Goal: Obtain resource: Download file/media

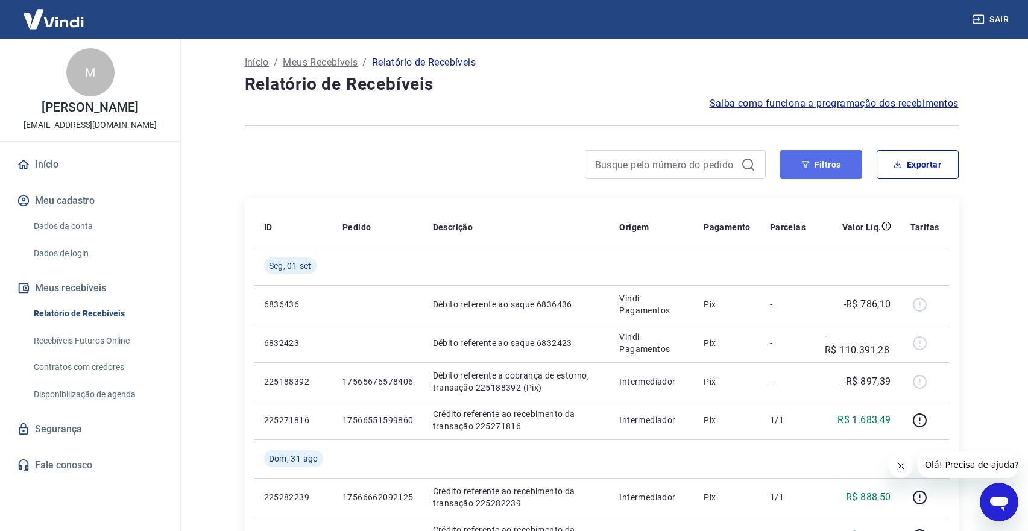
click at [802, 161] on icon "button" at bounding box center [805, 164] width 8 height 8
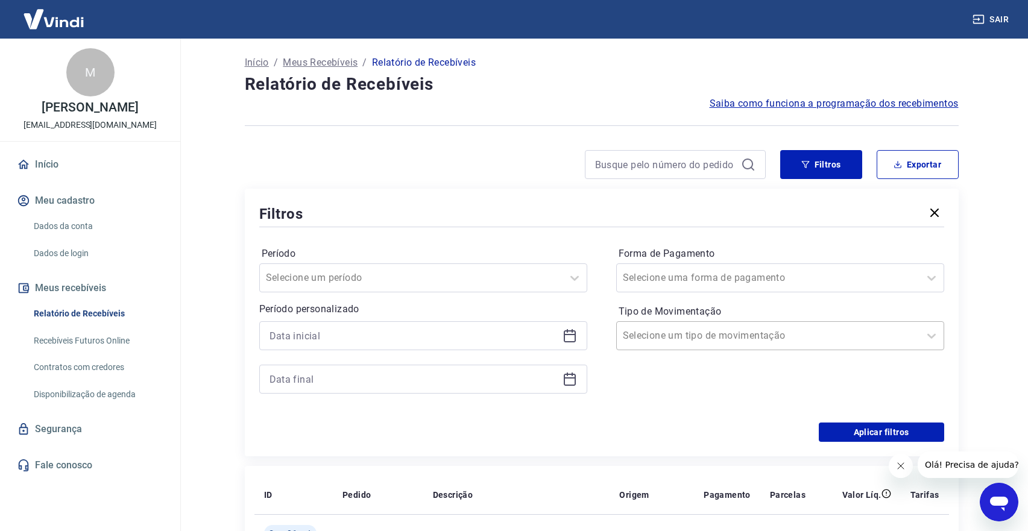
click at [642, 333] on input "Tipo de Movimentação" at bounding box center [684, 336] width 122 height 14
click at [659, 274] on input "Forma de Pagamento" at bounding box center [684, 278] width 122 height 14
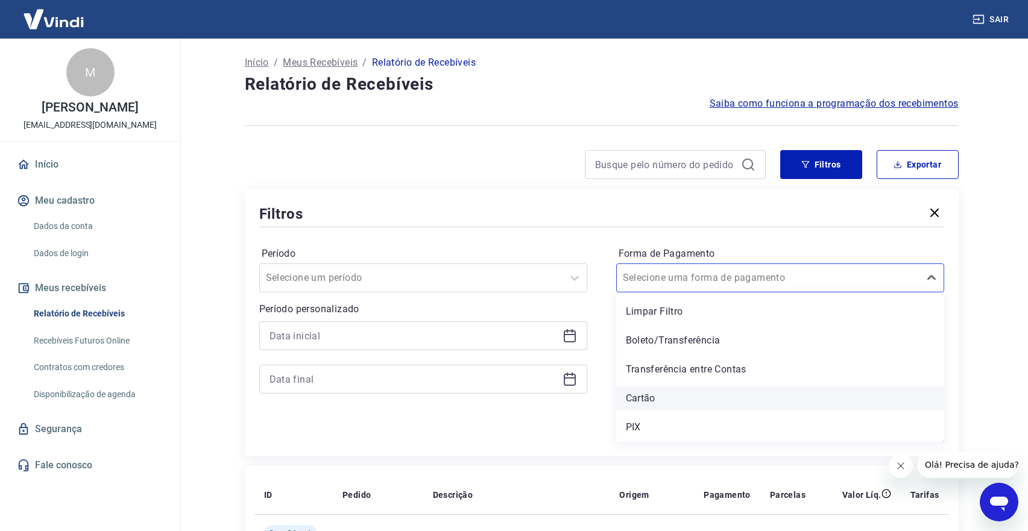
click at [636, 393] on div "Cartão" at bounding box center [780, 399] width 328 height 24
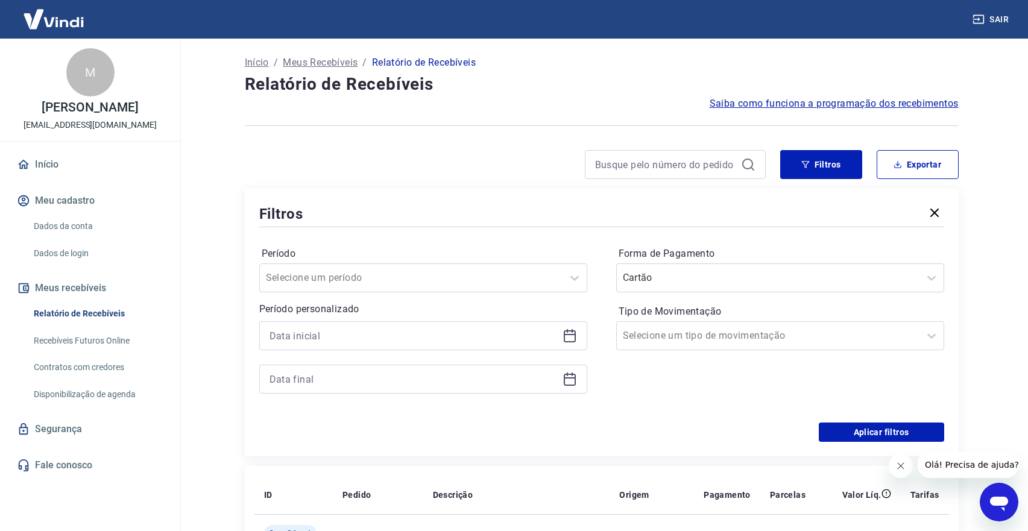
click at [569, 333] on icon at bounding box center [570, 336] width 14 height 14
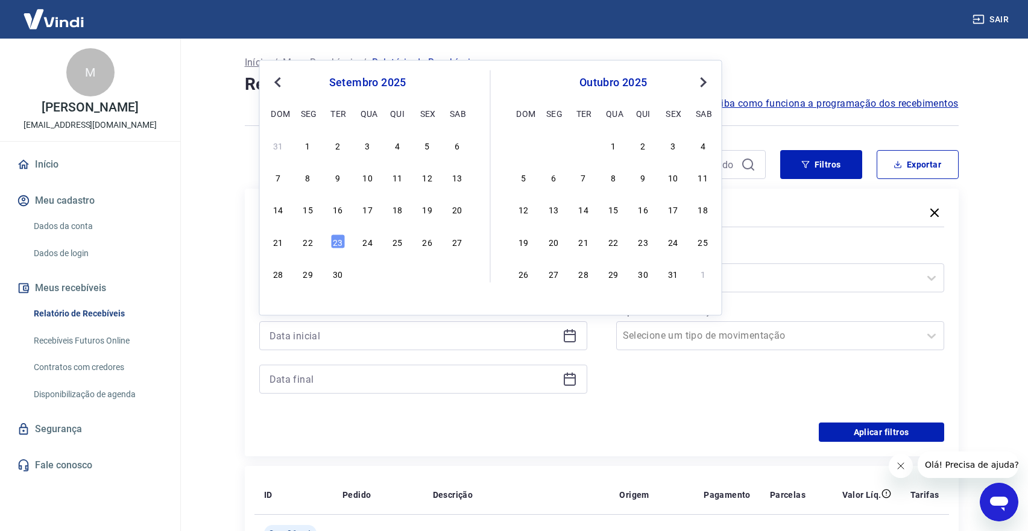
click at [274, 86] on button "Previous Month" at bounding box center [278, 82] width 14 height 14
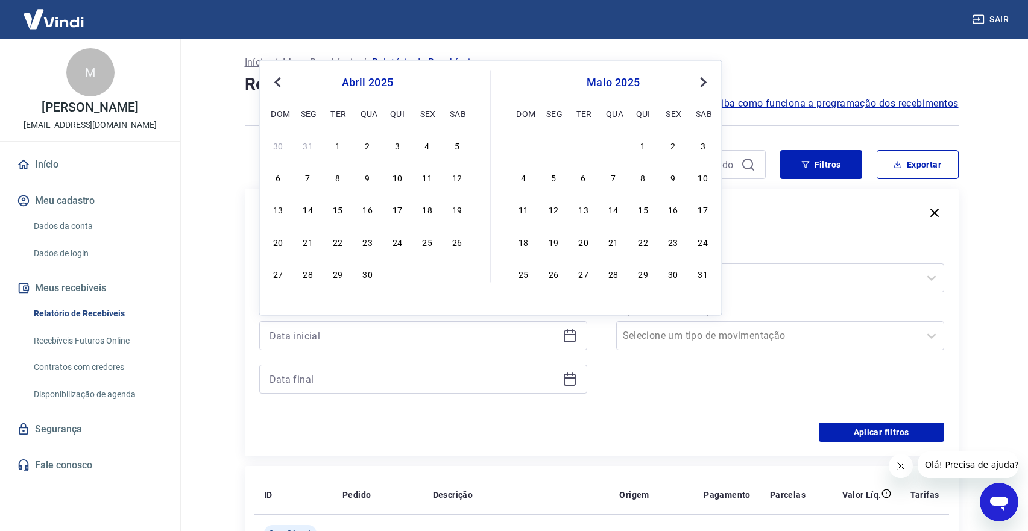
click at [274, 86] on button "Previous Month" at bounding box center [278, 82] width 14 height 14
click at [577, 142] on div "1" at bounding box center [584, 144] width 14 height 14
type input "[DATE]"
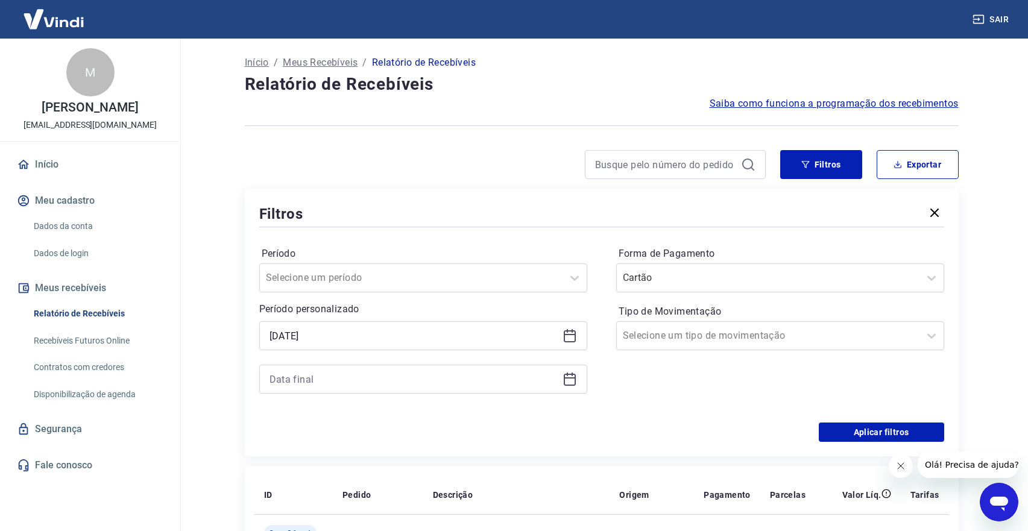
click at [558, 376] on div at bounding box center [423, 379] width 328 height 29
click at [577, 381] on div at bounding box center [423, 379] width 328 height 29
click at [572, 381] on icon at bounding box center [570, 379] width 14 height 14
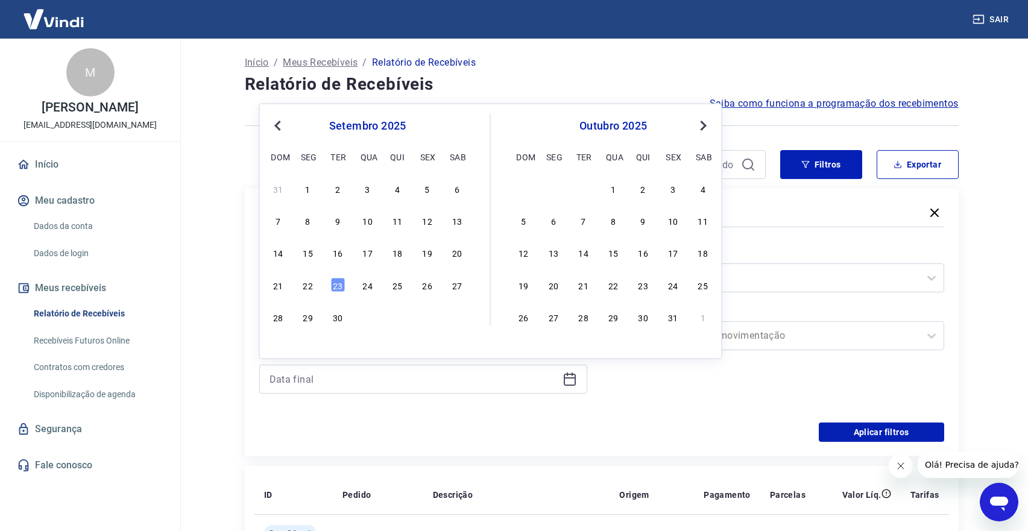
click at [283, 119] on button "Previous Month" at bounding box center [278, 126] width 14 height 14
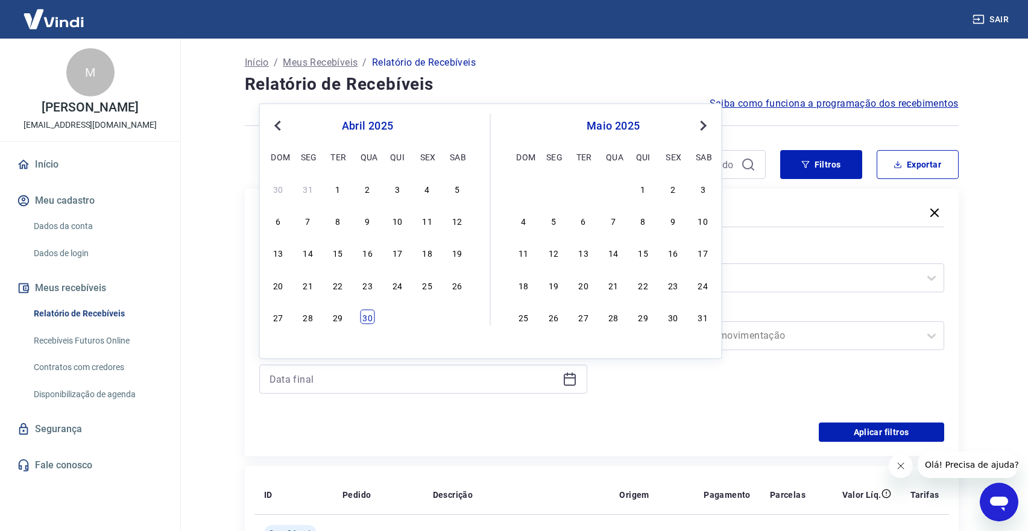
click at [368, 318] on div "30" at bounding box center [368, 317] width 14 height 14
type input "[DATE]"
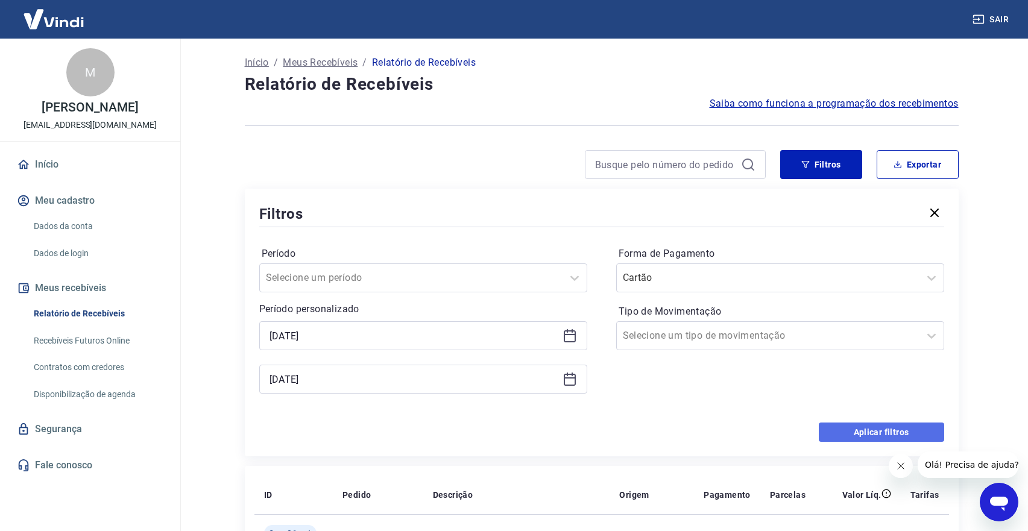
click at [894, 432] on button "Aplicar filtros" at bounding box center [881, 432] width 125 height 19
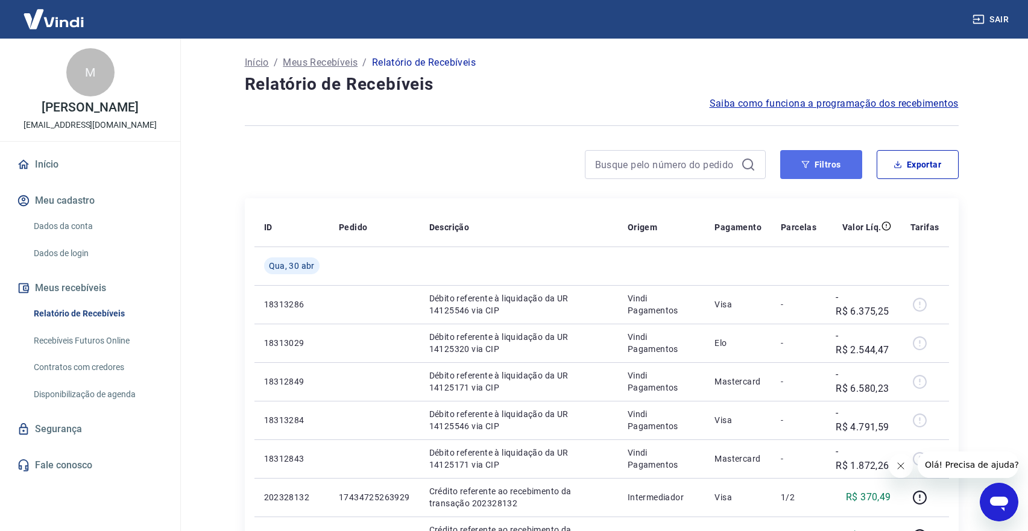
click at [799, 165] on button "Filtros" at bounding box center [821, 164] width 82 height 29
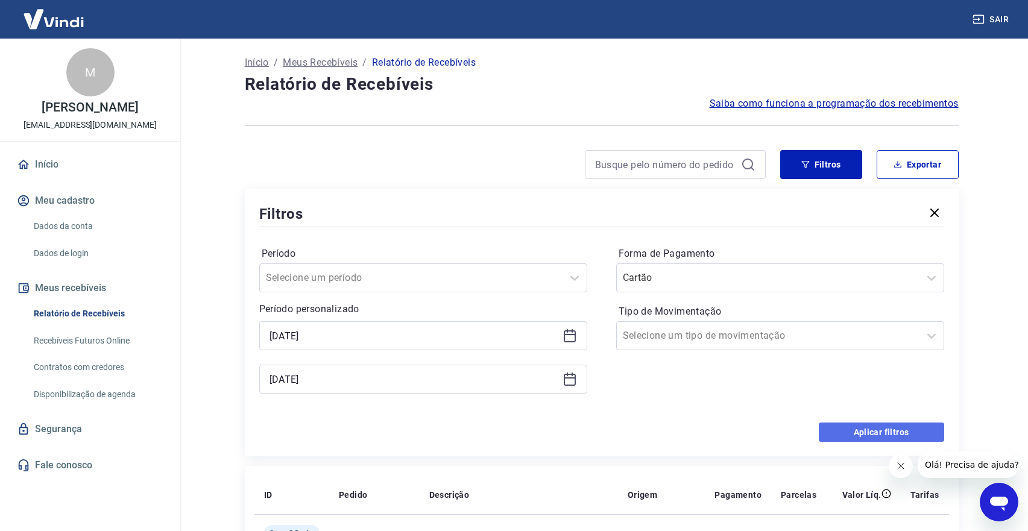
click at [853, 427] on button "Aplicar filtros" at bounding box center [881, 432] width 125 height 19
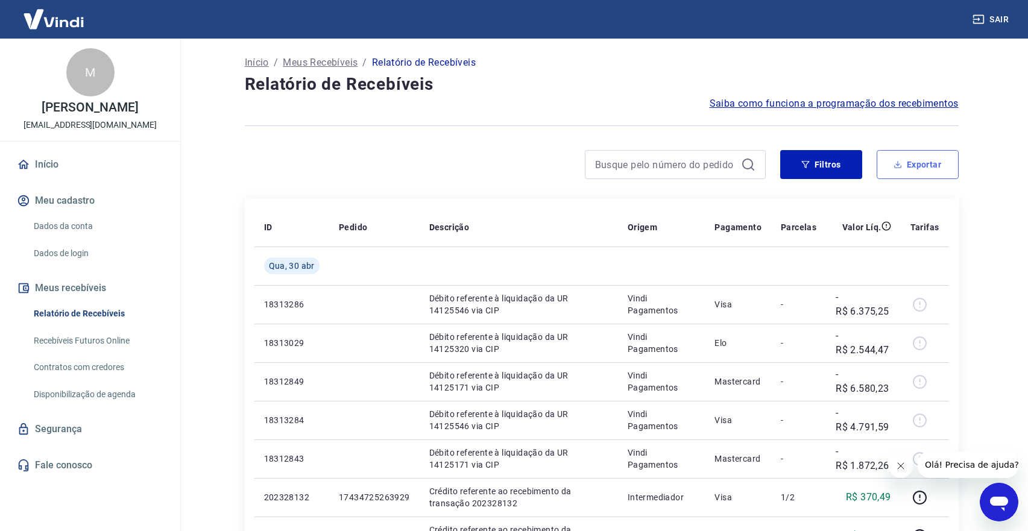
click at [897, 167] on icon "button" at bounding box center [897, 166] width 7 height 3
type input "[DATE]"
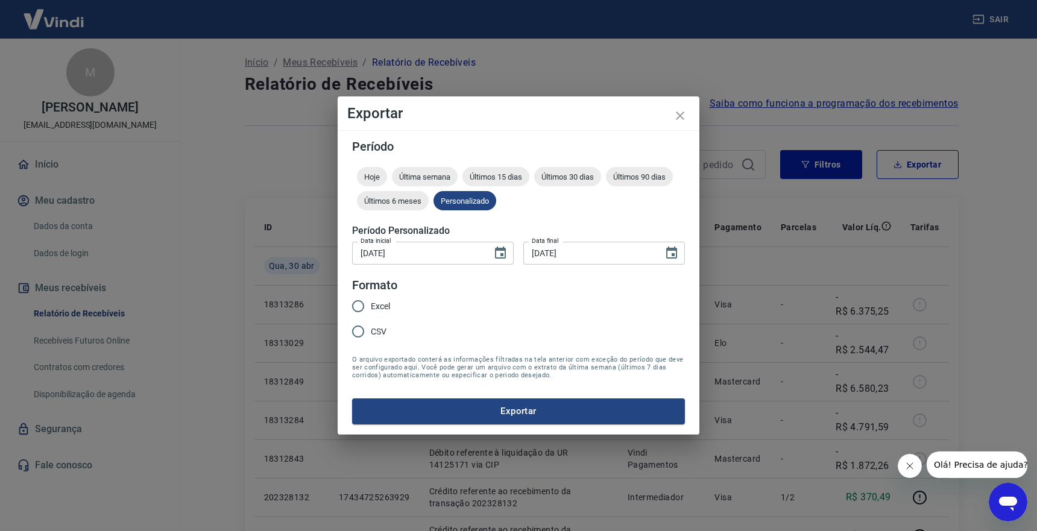
click at [359, 308] on input "Excel" at bounding box center [358, 306] width 25 height 25
radio input "true"
click at [507, 414] on button "Exportar" at bounding box center [518, 411] width 333 height 25
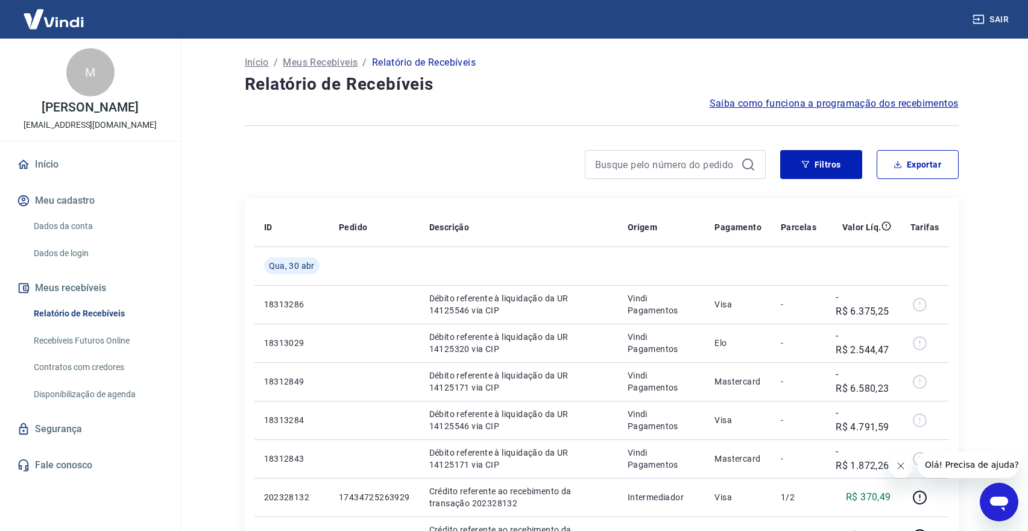
click at [634, 106] on div "Saiba como funciona a programação dos recebimentos" at bounding box center [602, 103] width 714 height 14
click at [797, 154] on button "Filtros" at bounding box center [821, 164] width 82 height 29
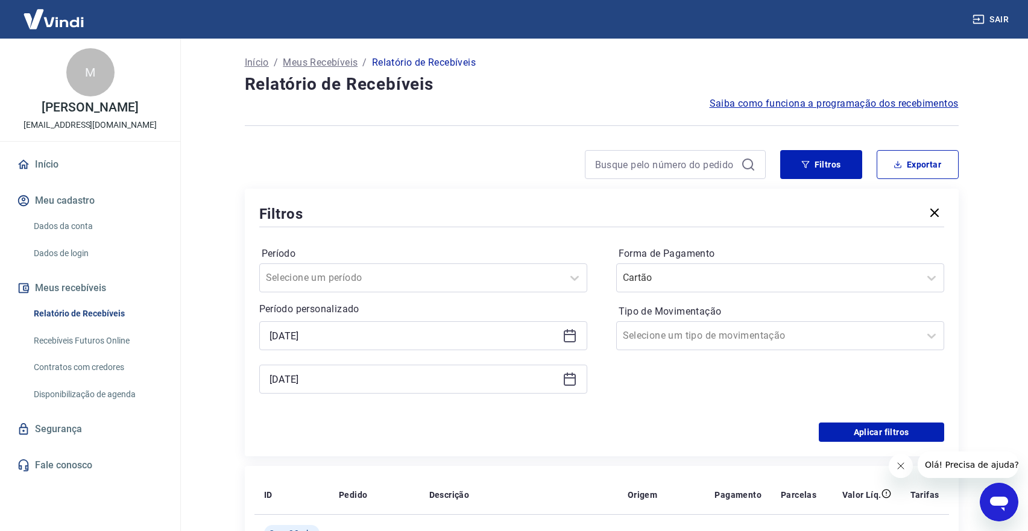
click at [565, 333] on icon at bounding box center [570, 336] width 14 height 14
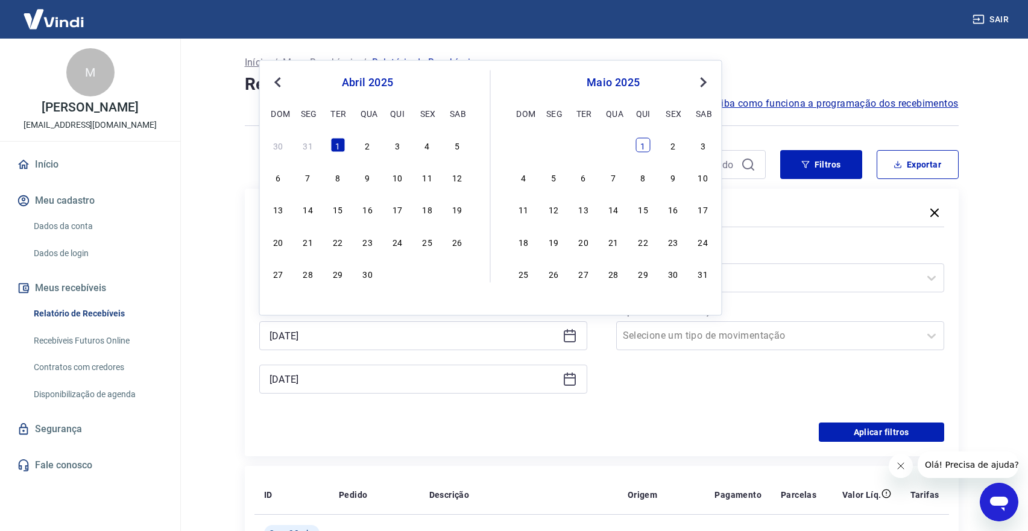
click at [642, 145] on div "1" at bounding box center [643, 144] width 14 height 14
type input "[DATE]"
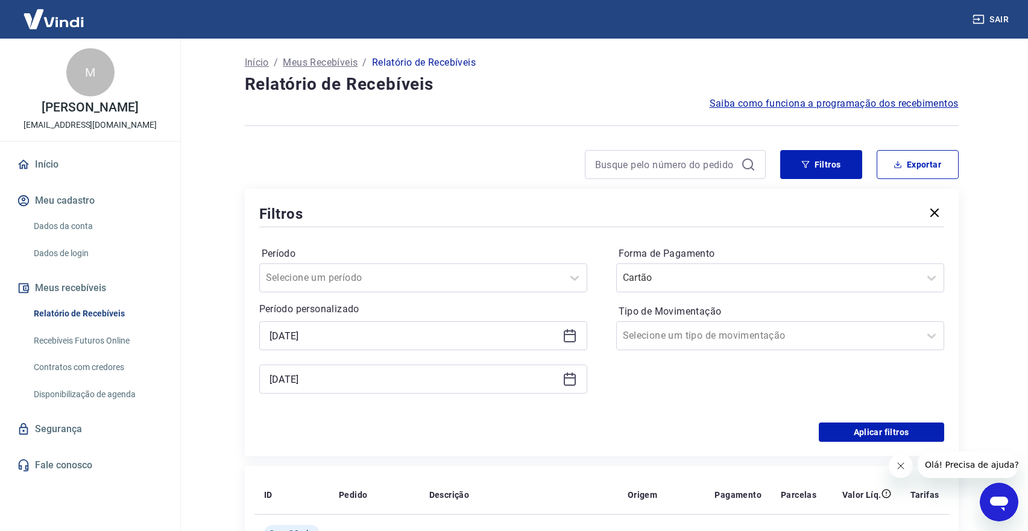
click at [566, 378] on icon at bounding box center [570, 379] width 14 height 14
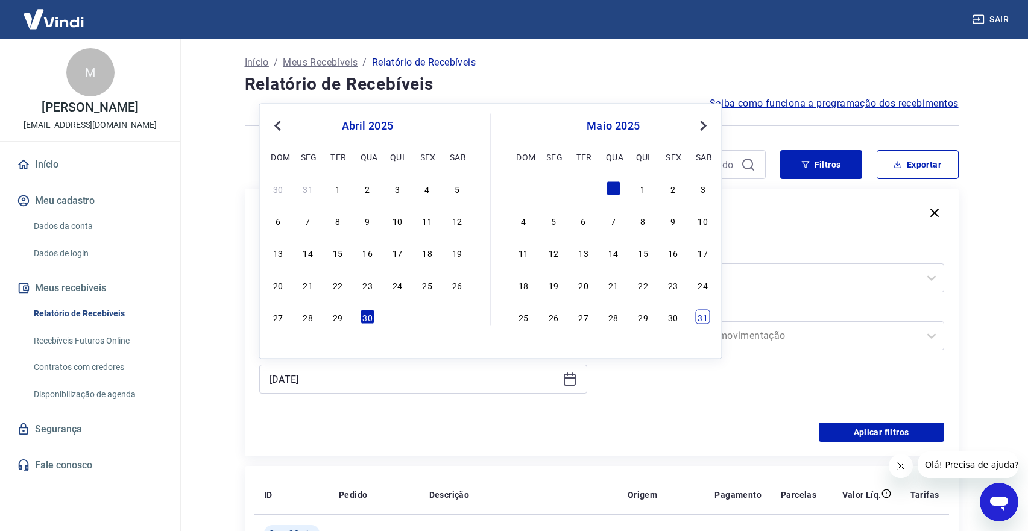
click at [709, 316] on div "31" at bounding box center [703, 317] width 14 height 14
type input "[DATE]"
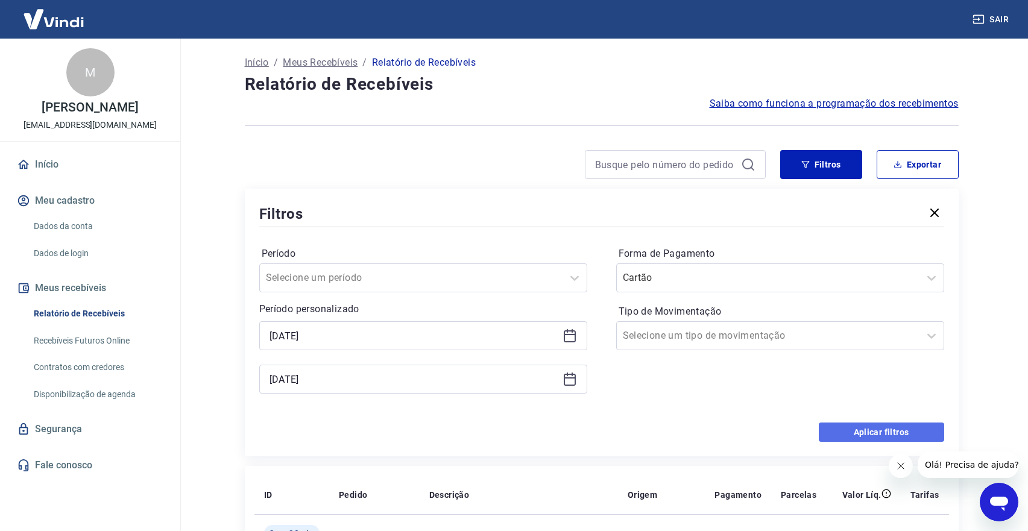
click at [844, 436] on button "Aplicar filtros" at bounding box center [881, 432] width 125 height 19
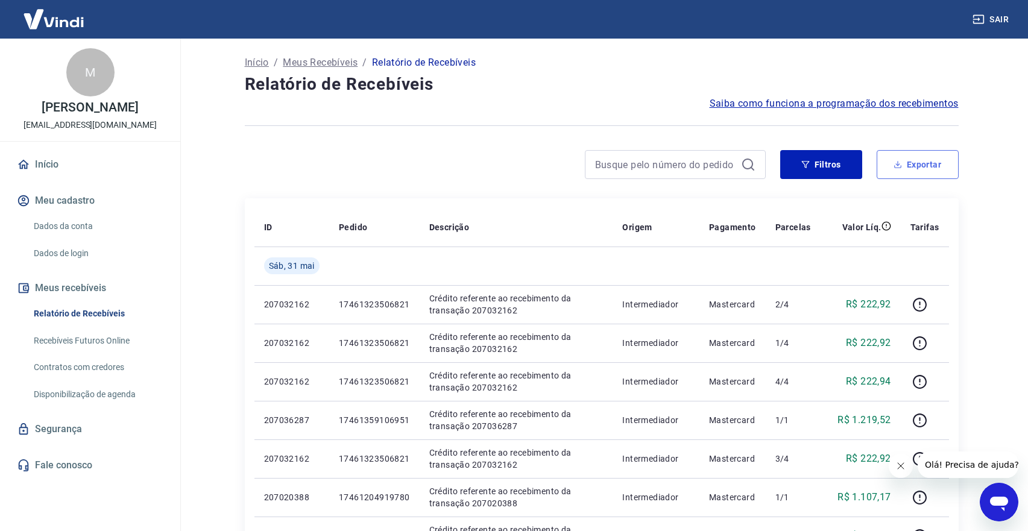
click at [882, 165] on button "Exportar" at bounding box center [918, 164] width 82 height 29
type input "[DATE]"
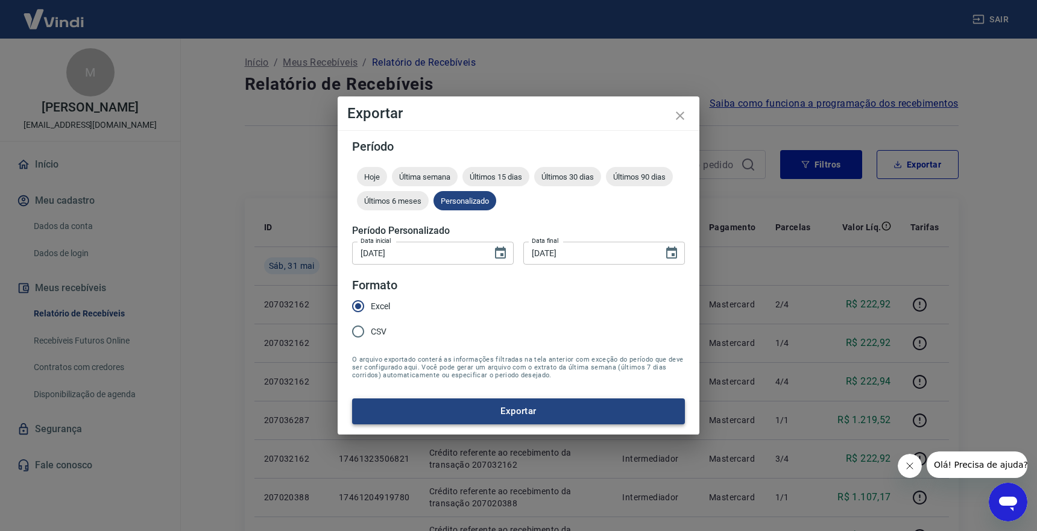
click at [421, 411] on button "Exportar" at bounding box center [518, 411] width 333 height 25
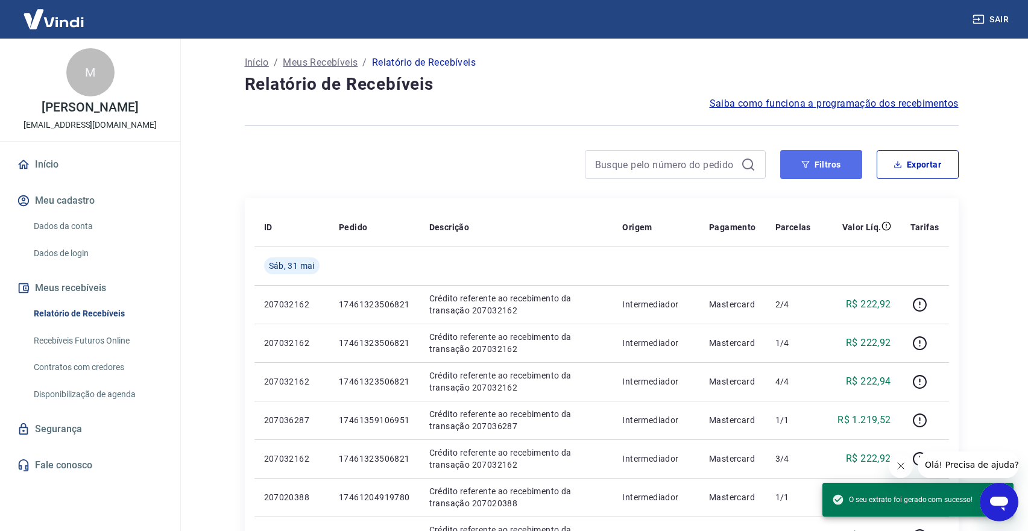
click at [798, 157] on button "Filtros" at bounding box center [821, 164] width 82 height 29
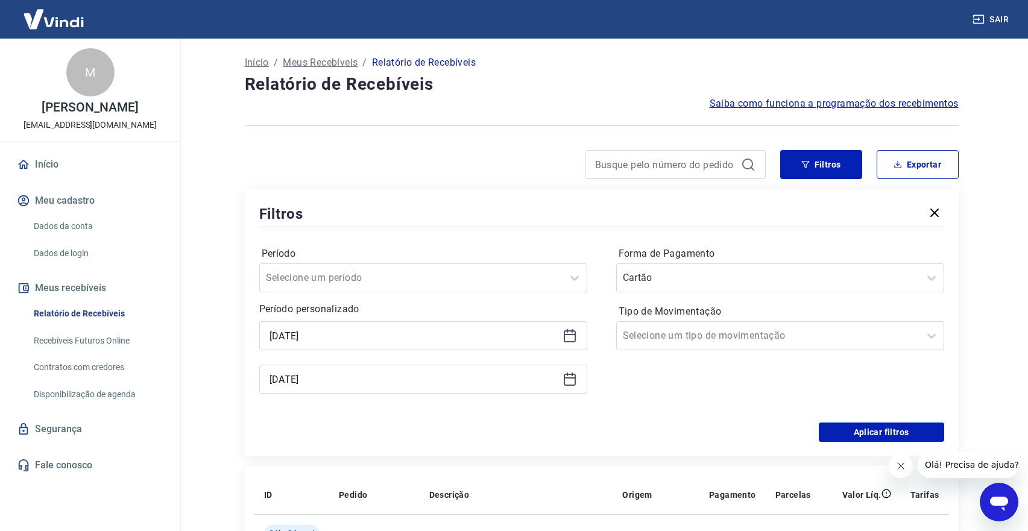
click at [579, 335] on div "[DATE]" at bounding box center [423, 335] width 328 height 29
click at [564, 335] on icon at bounding box center [570, 334] width 12 height 1
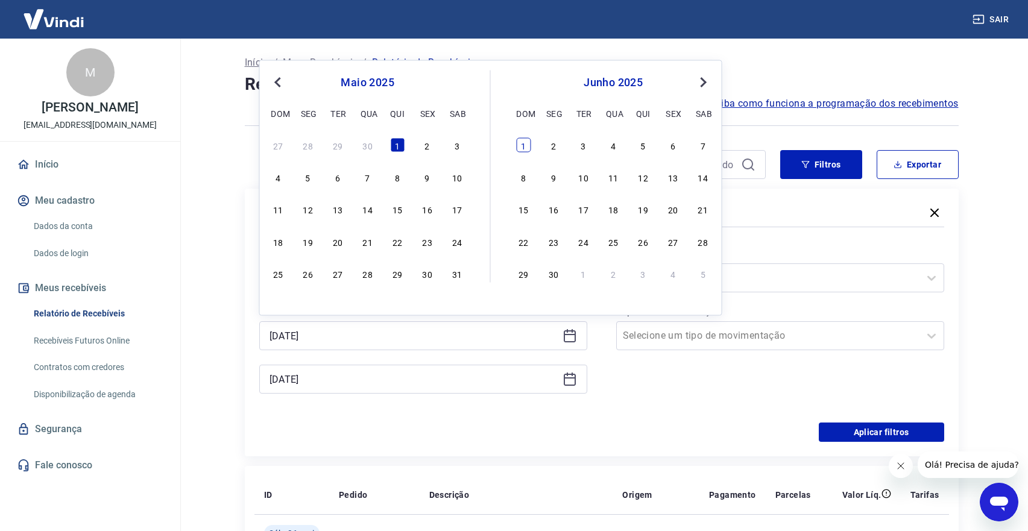
click at [523, 144] on div "1" at bounding box center [523, 144] width 14 height 14
type input "[DATE]"
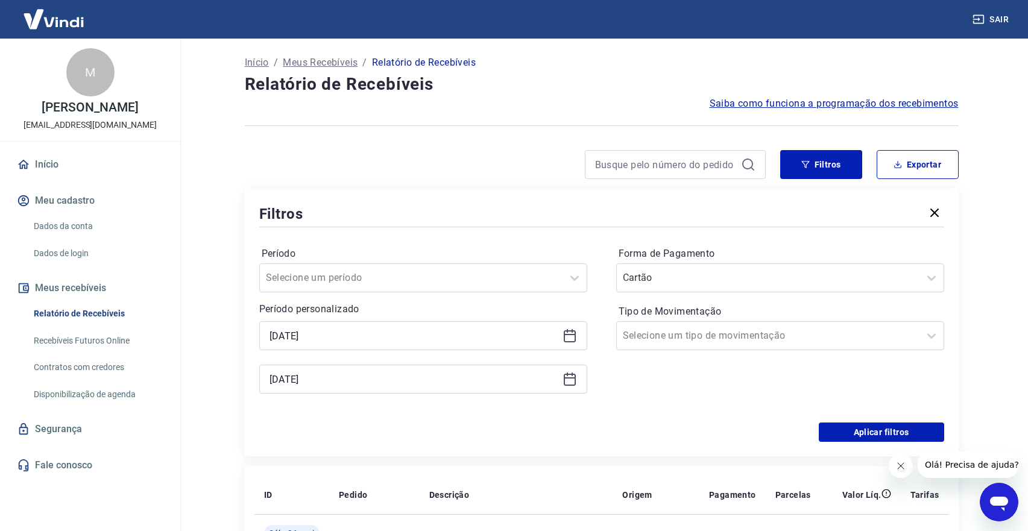
click at [566, 381] on icon at bounding box center [570, 379] width 14 height 14
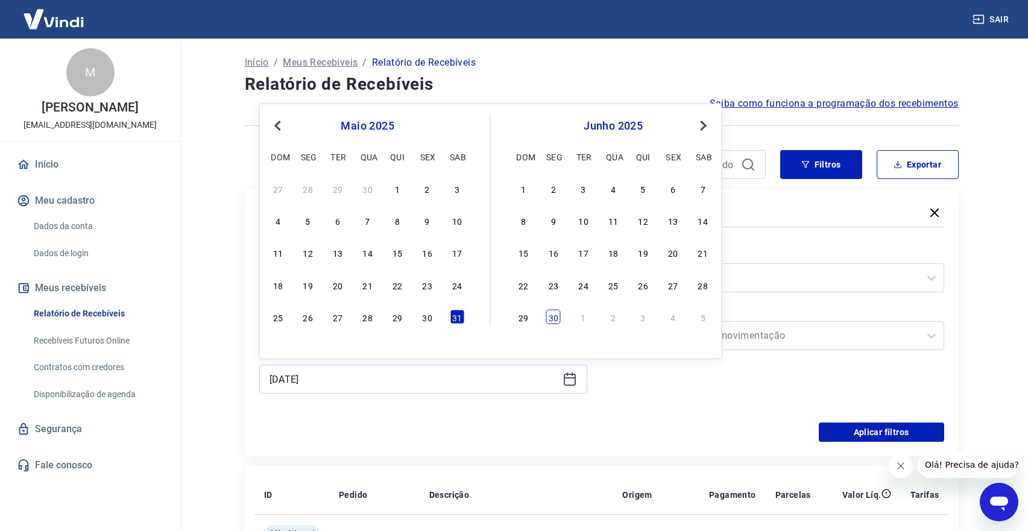
click at [557, 315] on div "30" at bounding box center [553, 317] width 14 height 14
type input "[DATE]"
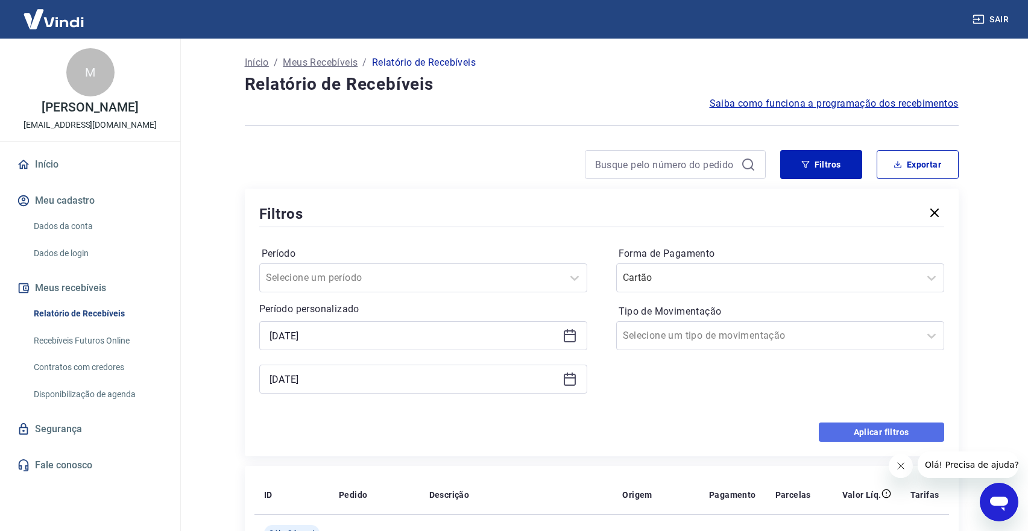
click at [852, 431] on button "Aplicar filtros" at bounding box center [881, 432] width 125 height 19
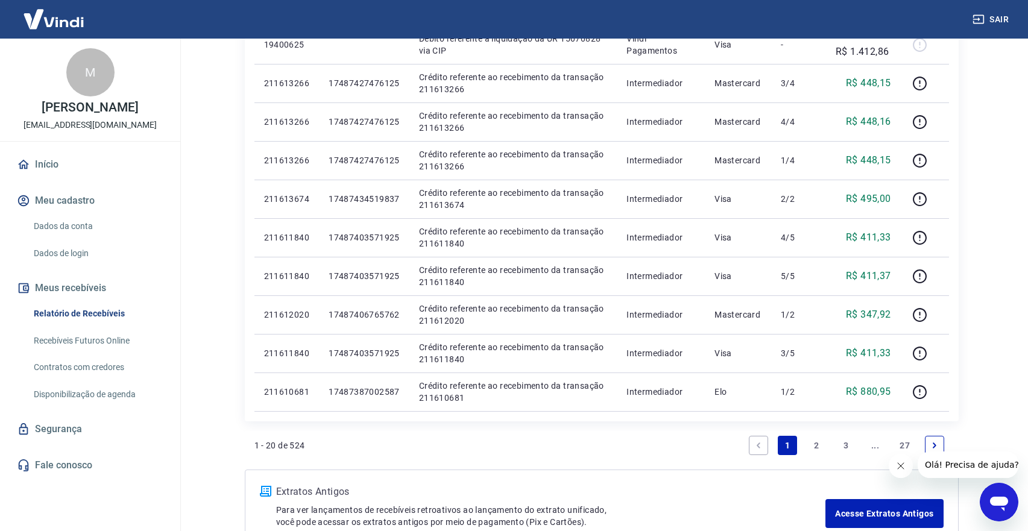
scroll to position [724, 0]
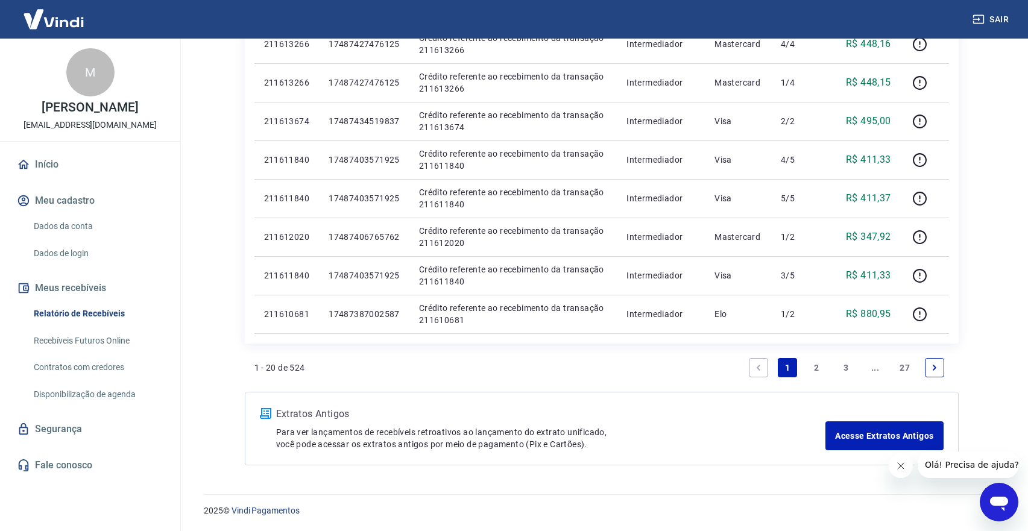
click at [818, 366] on link "2" at bounding box center [816, 367] width 19 height 19
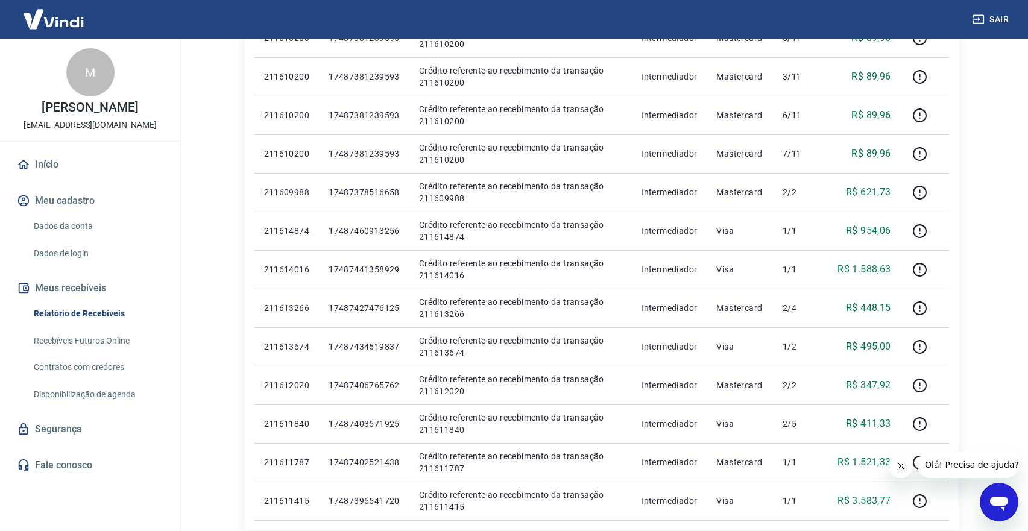
scroll to position [724, 0]
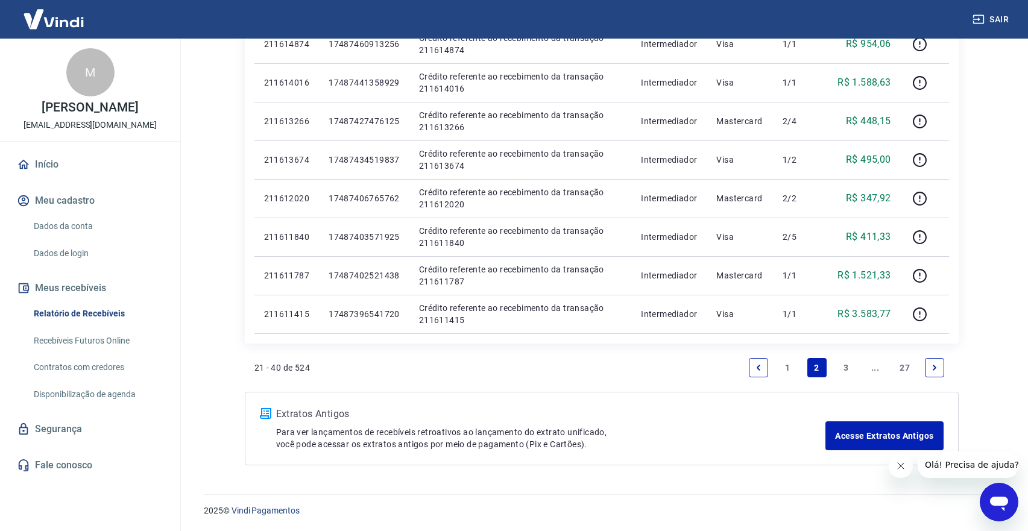
click at [784, 366] on link "1" at bounding box center [787, 367] width 19 height 19
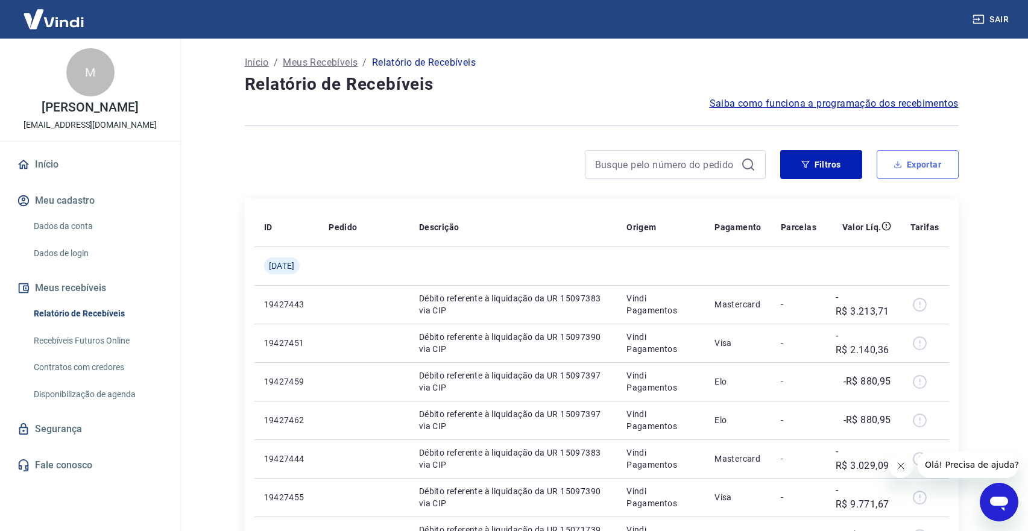
click at [899, 164] on icon "button" at bounding box center [898, 164] width 4 height 2
type input "[DATE]"
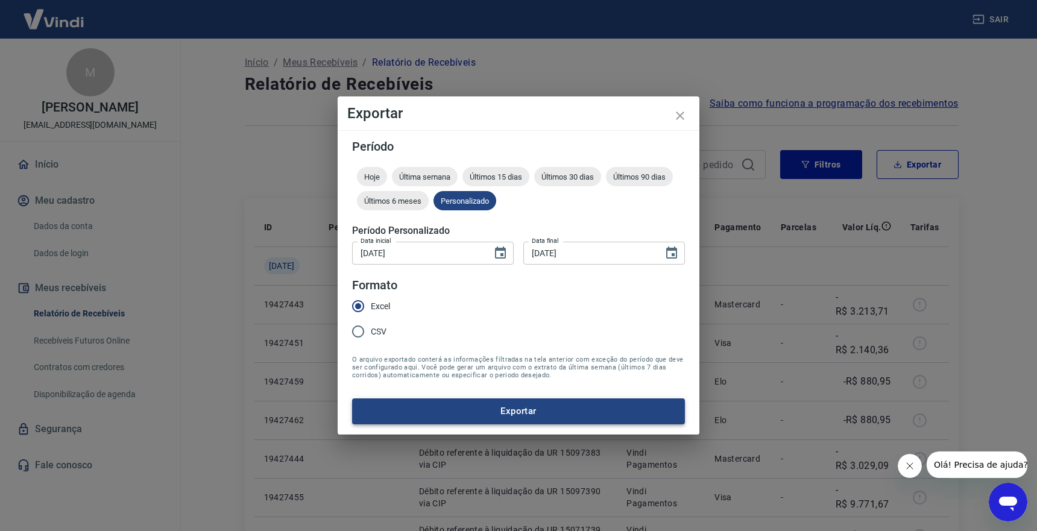
click at [499, 410] on button "Exportar" at bounding box center [518, 411] width 333 height 25
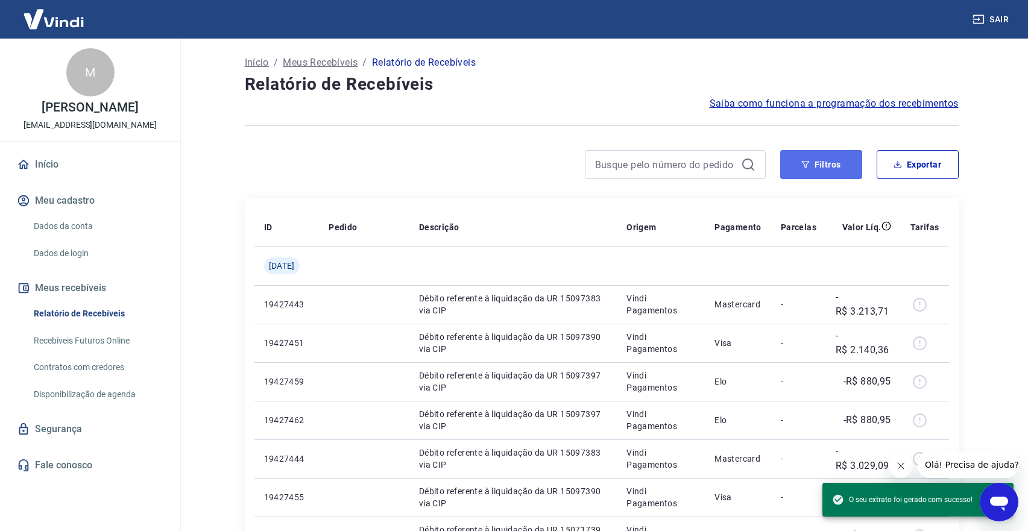
click at [789, 160] on button "Filtros" at bounding box center [821, 164] width 82 height 29
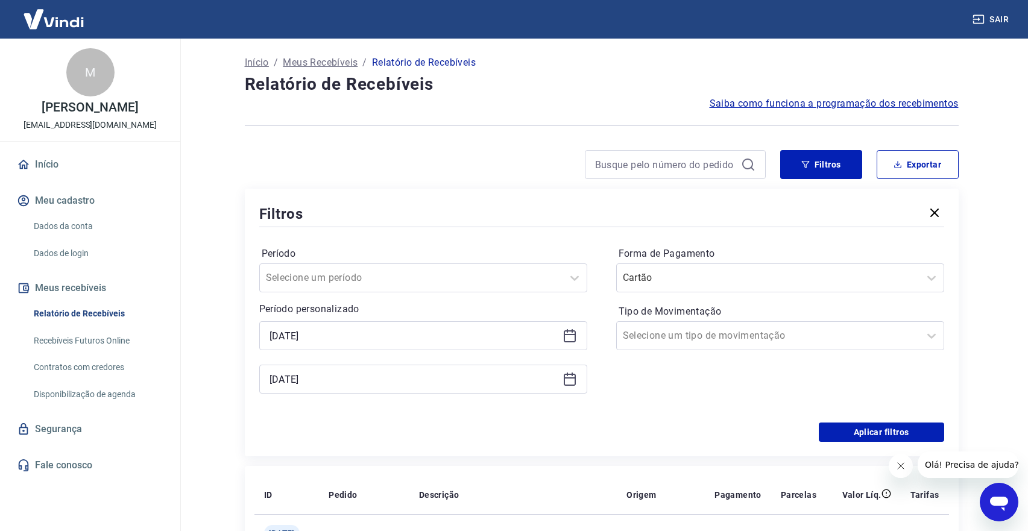
click at [561, 336] on div "[DATE]" at bounding box center [423, 335] width 328 height 29
click at [573, 334] on icon at bounding box center [570, 336] width 14 height 14
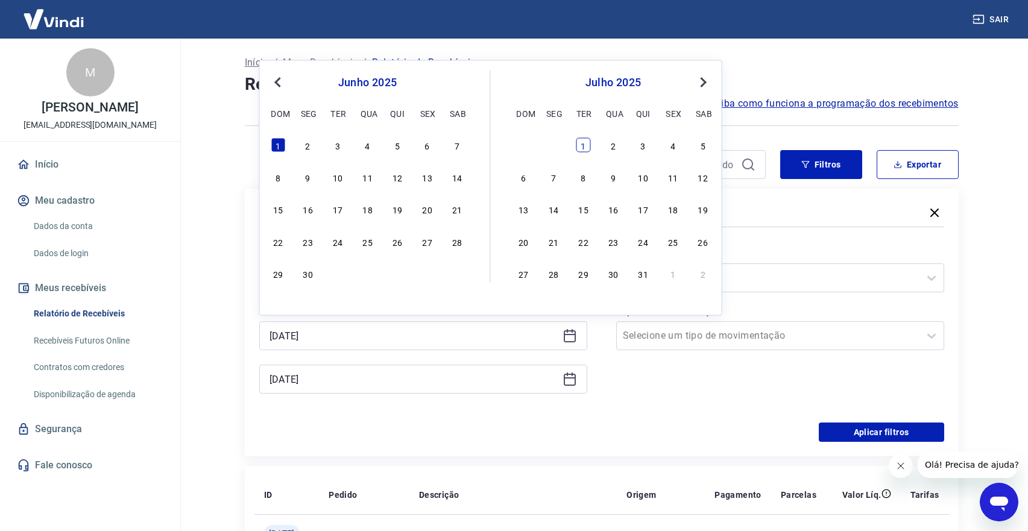
click at [584, 148] on div "1" at bounding box center [584, 144] width 14 height 14
type input "[DATE]"
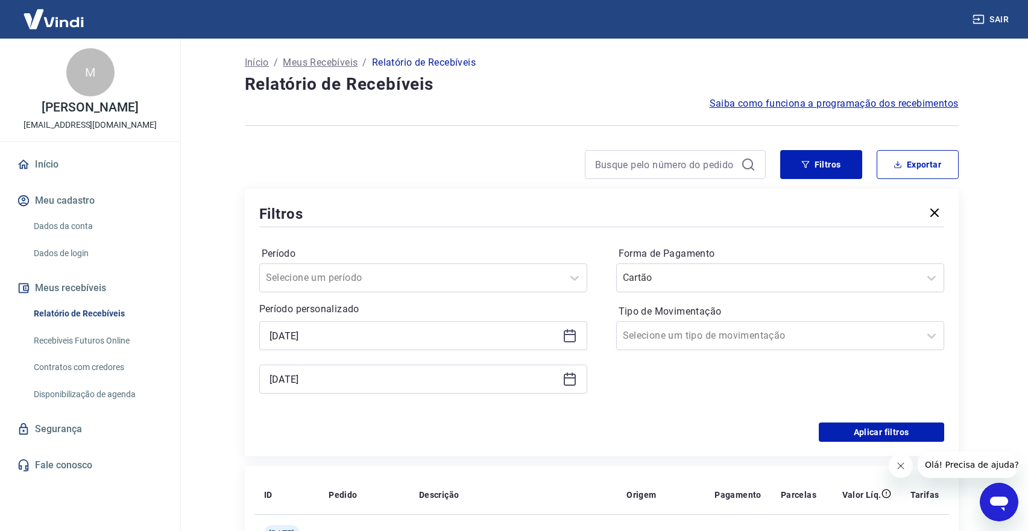
click at [574, 384] on icon at bounding box center [570, 379] width 14 height 14
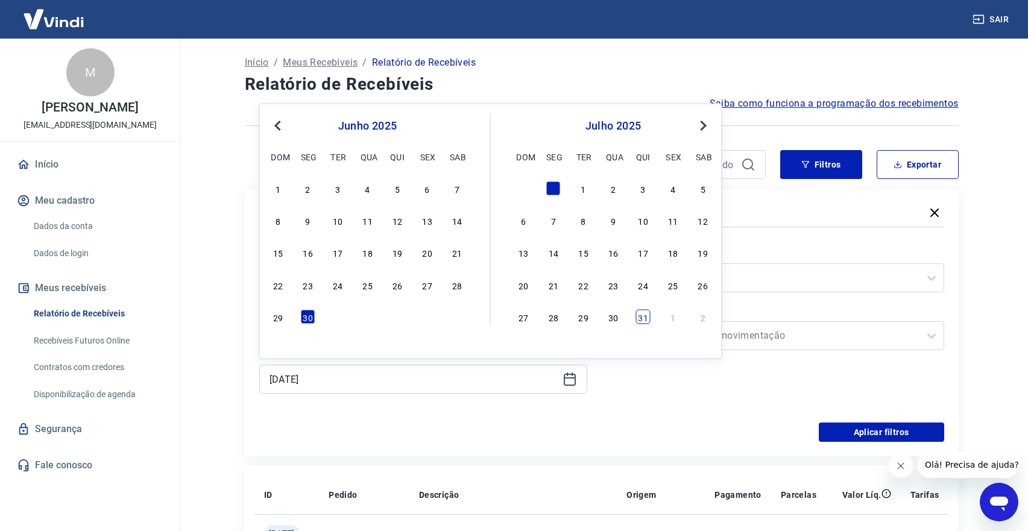
click at [644, 318] on div "31" at bounding box center [643, 317] width 14 height 14
type input "[DATE]"
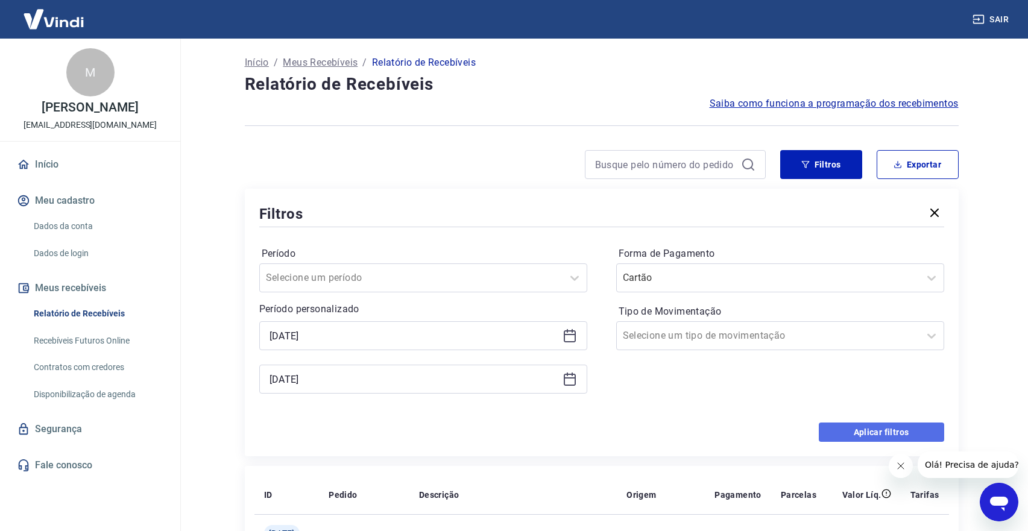
click at [844, 426] on button "Aplicar filtros" at bounding box center [881, 432] width 125 height 19
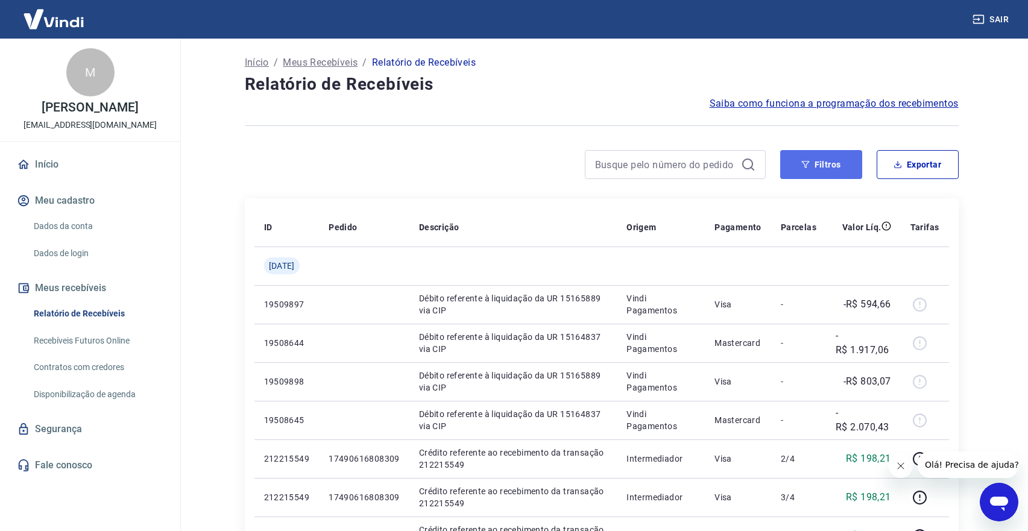
click at [791, 168] on button "Filtros" at bounding box center [821, 164] width 82 height 29
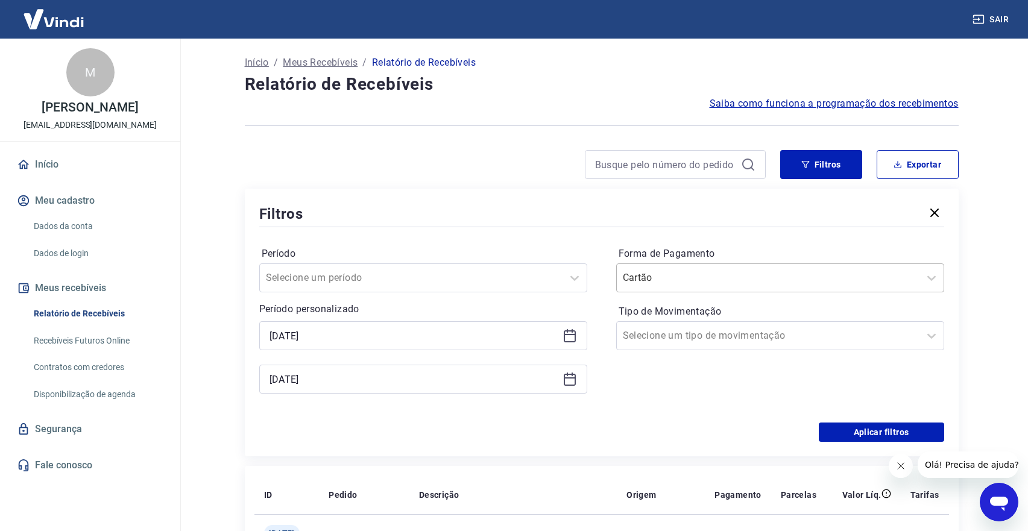
click at [739, 277] on div at bounding box center [768, 278] width 291 height 17
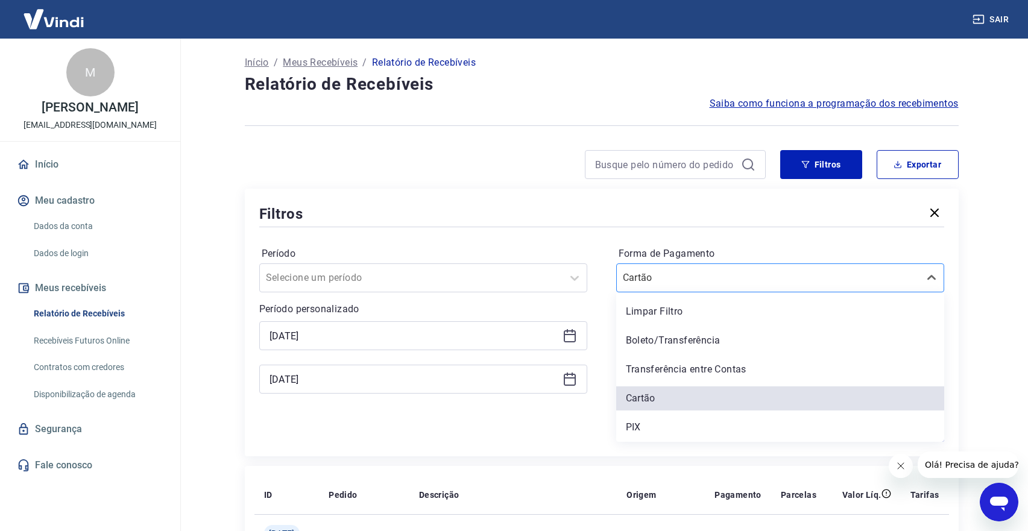
click at [739, 277] on div at bounding box center [768, 278] width 291 height 17
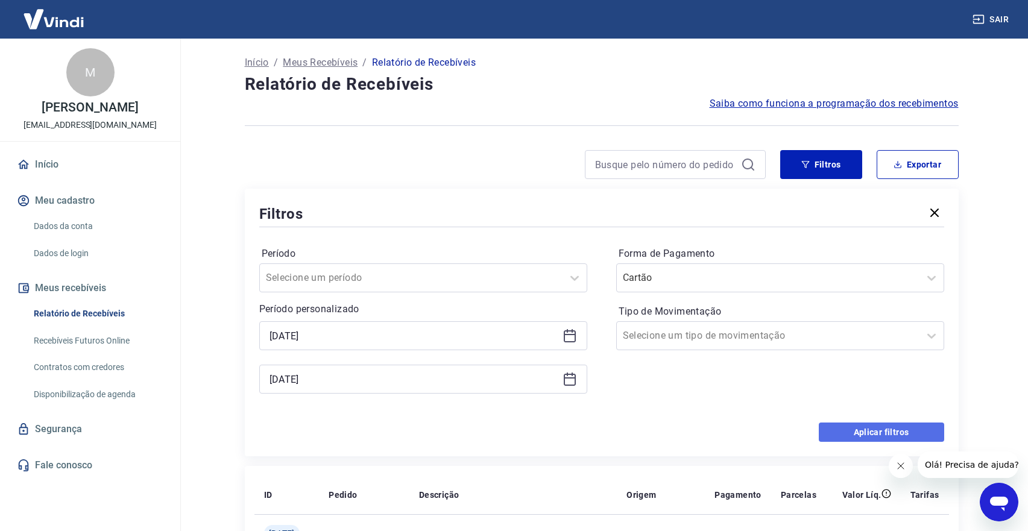
click at [829, 435] on button "Aplicar filtros" at bounding box center [881, 432] width 125 height 19
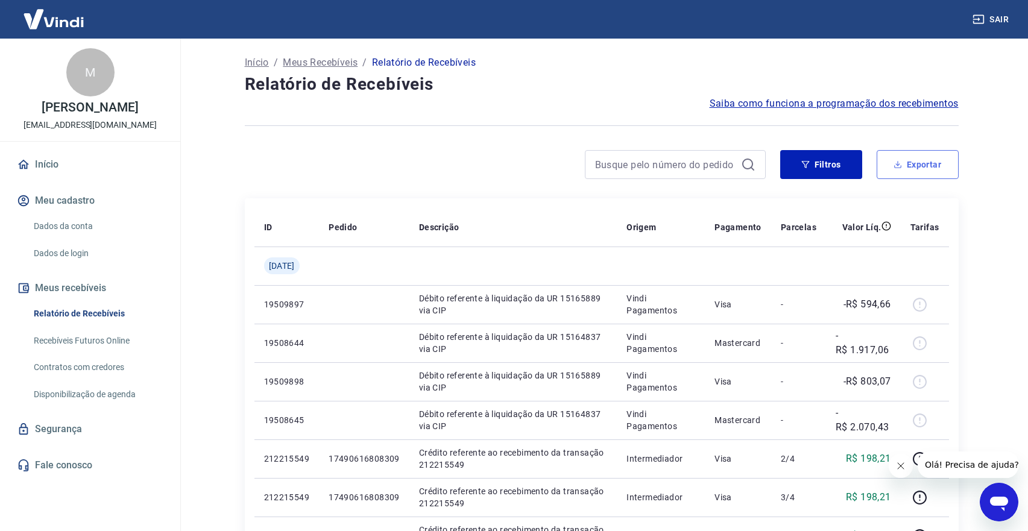
click at [908, 154] on button "Exportar" at bounding box center [918, 164] width 82 height 29
type input "[DATE]"
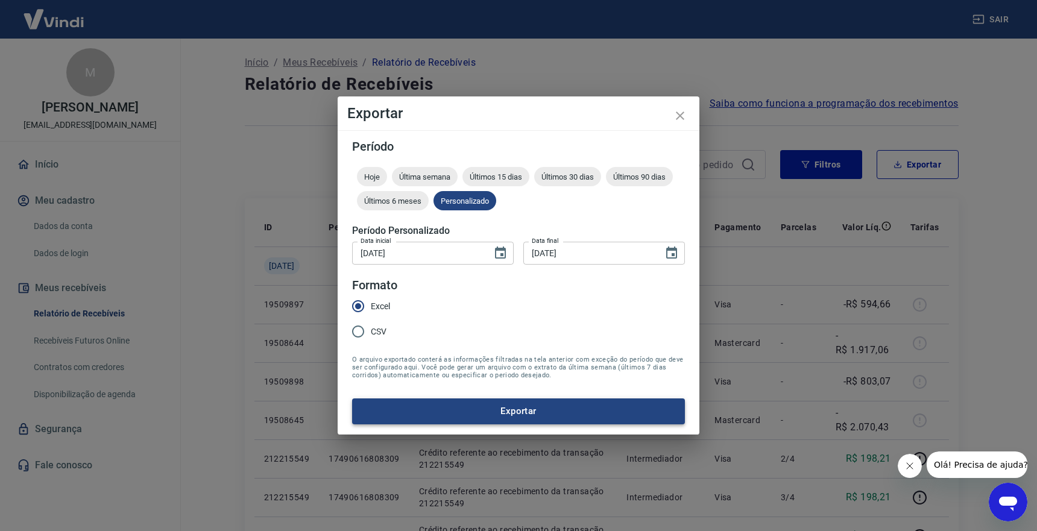
click at [511, 408] on button "Exportar" at bounding box center [518, 411] width 333 height 25
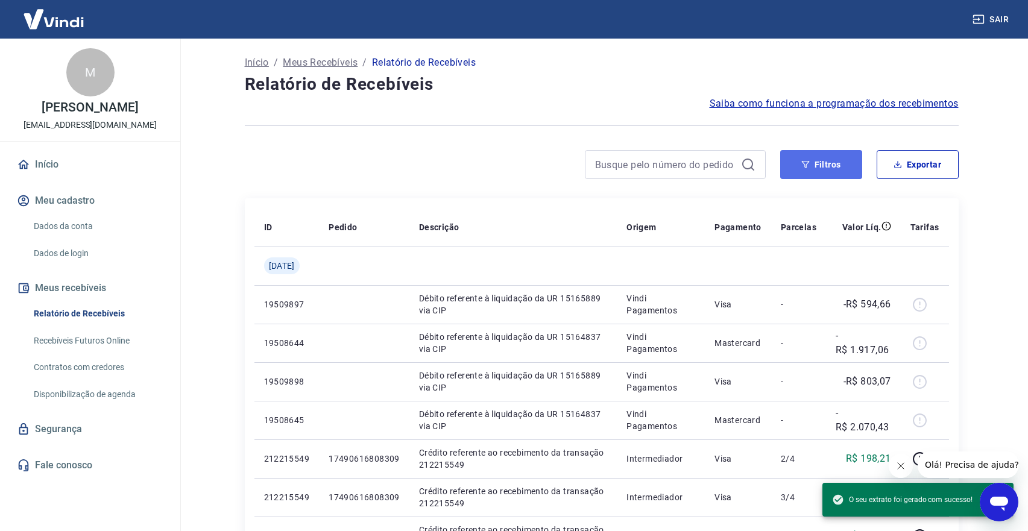
click at [823, 158] on button "Filtros" at bounding box center [821, 164] width 82 height 29
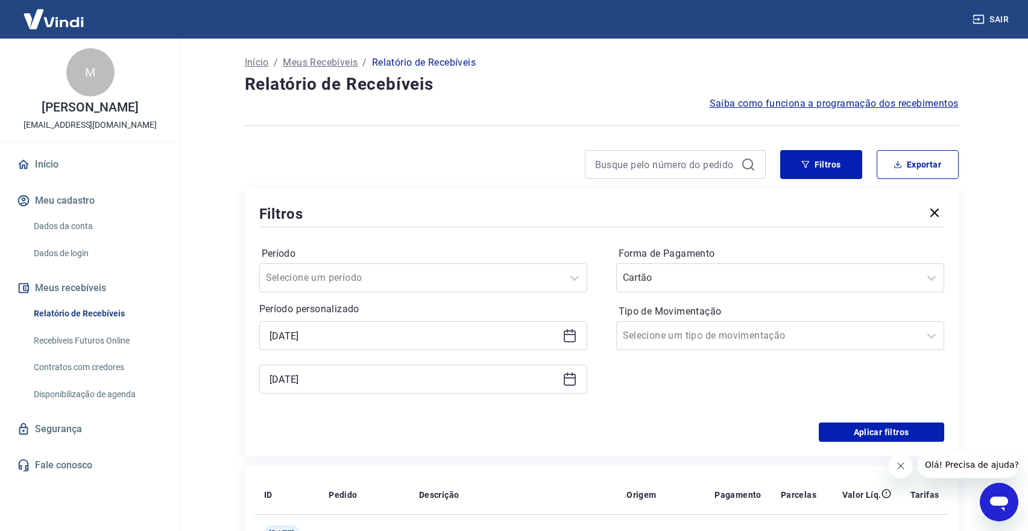
click at [574, 340] on icon at bounding box center [570, 336] width 14 height 14
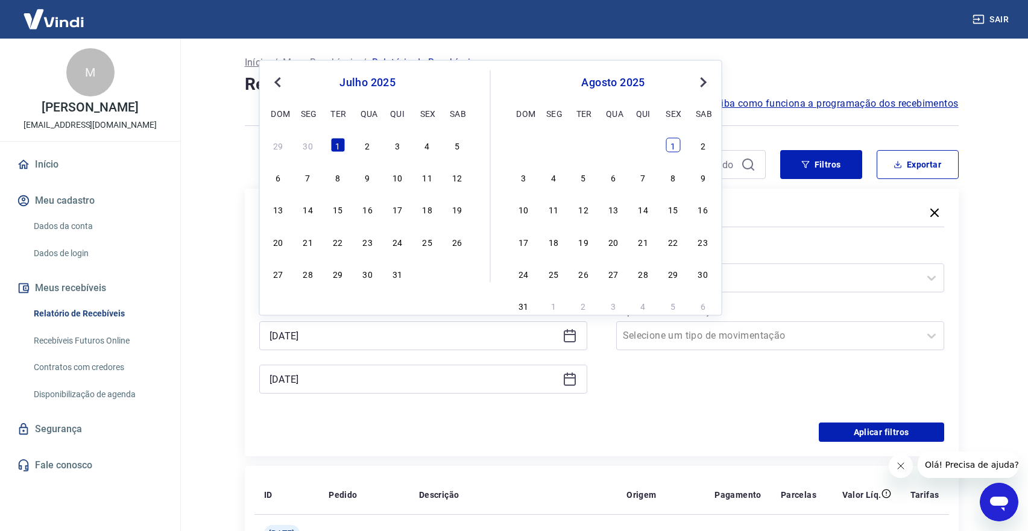
click at [668, 140] on div "1" at bounding box center [673, 144] width 14 height 14
type input "[DATE]"
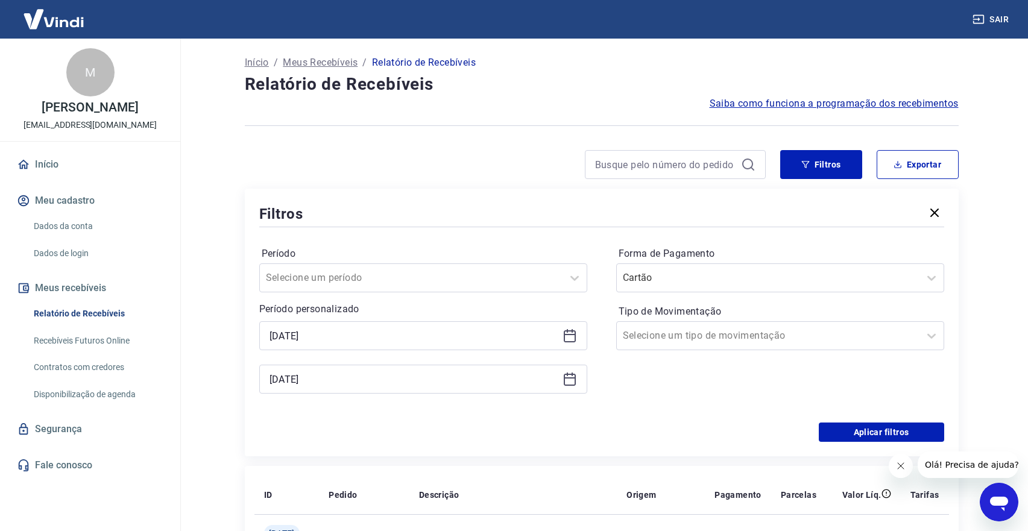
click at [570, 382] on icon at bounding box center [570, 379] width 14 height 14
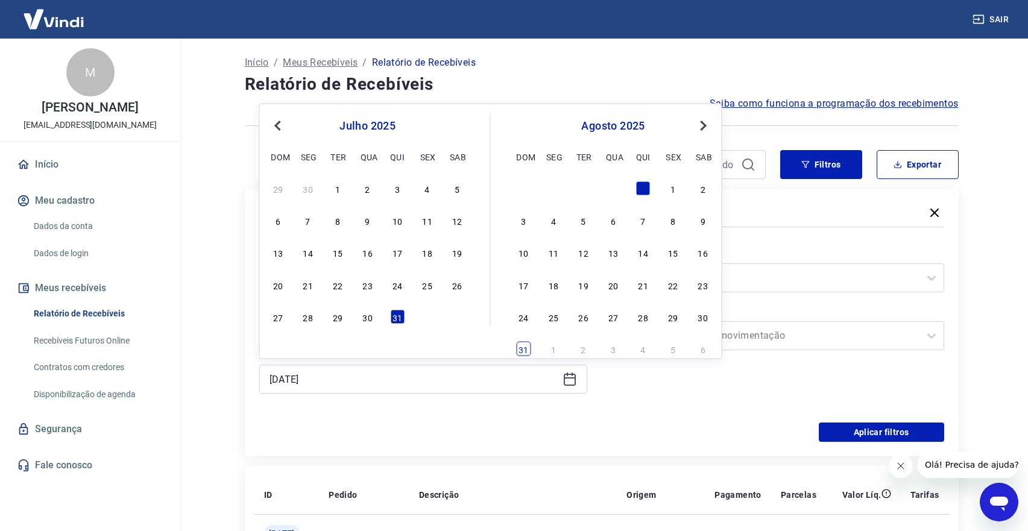
click at [522, 351] on div "31" at bounding box center [523, 349] width 14 height 14
type input "[DATE]"
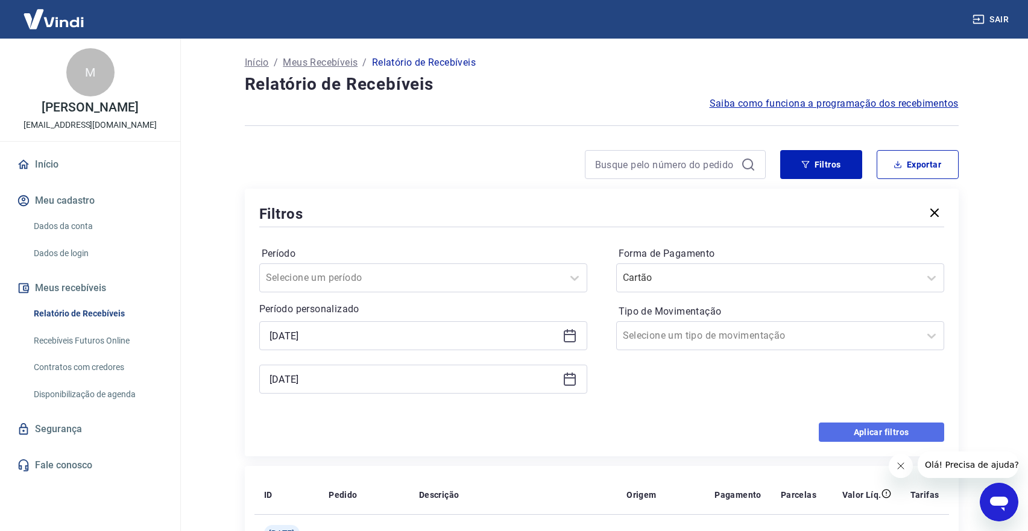
click at [849, 431] on button "Aplicar filtros" at bounding box center [881, 432] width 125 height 19
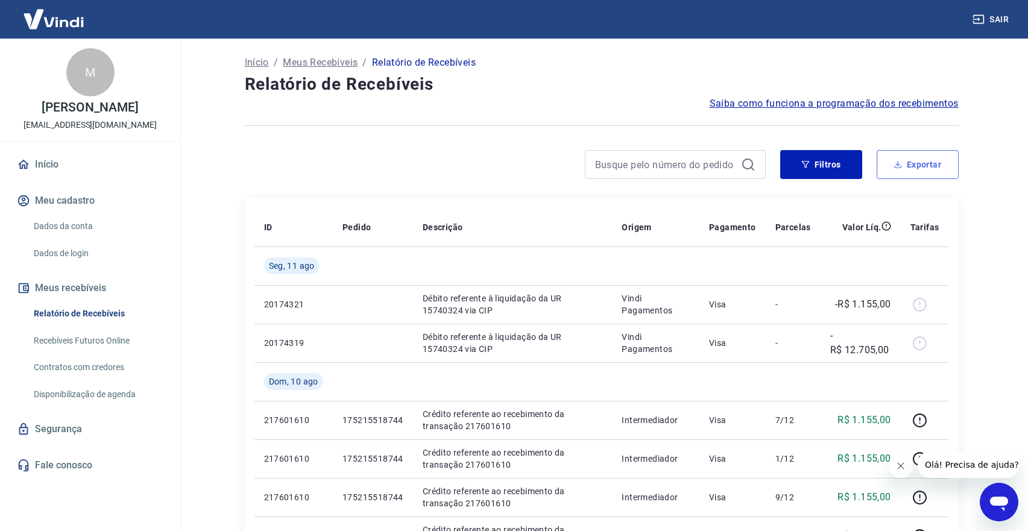
click at [901, 177] on button "Exportar" at bounding box center [918, 164] width 82 height 29
type input "[DATE]"
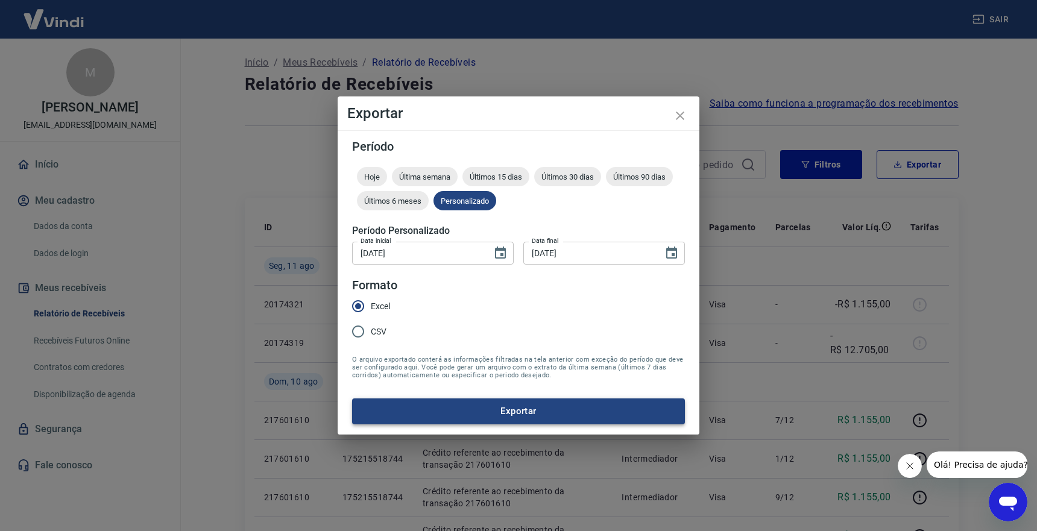
click at [517, 413] on button "Exportar" at bounding box center [518, 411] width 333 height 25
